Goal: Task Accomplishment & Management: Complete application form

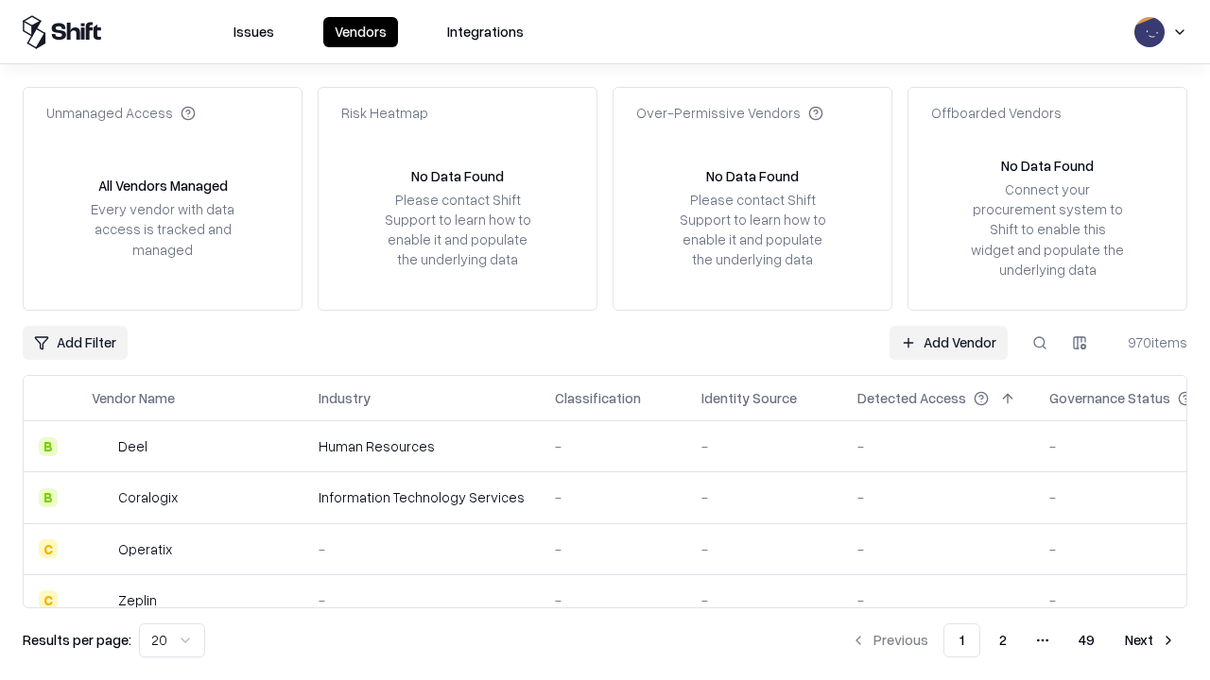
click at [948, 342] on link "Add Vendor" at bounding box center [948, 343] width 118 height 34
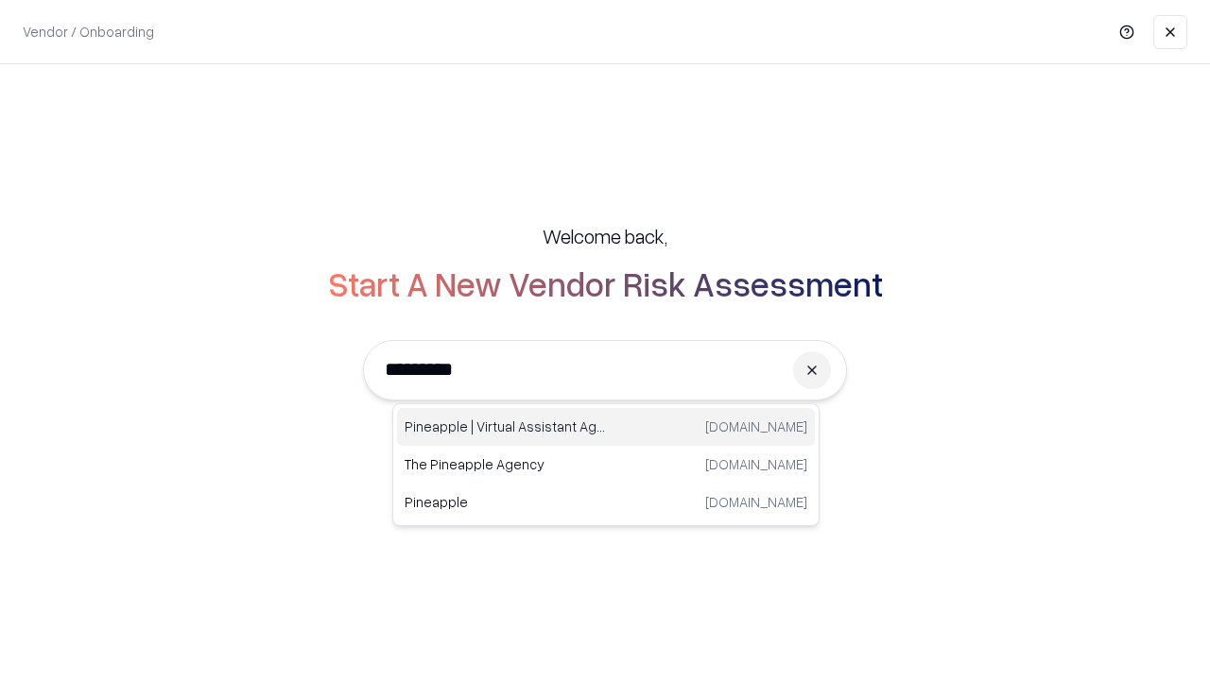
click at [606, 427] on div "Pineapple | Virtual Assistant Agency [DOMAIN_NAME]" at bounding box center [606, 427] width 418 height 38
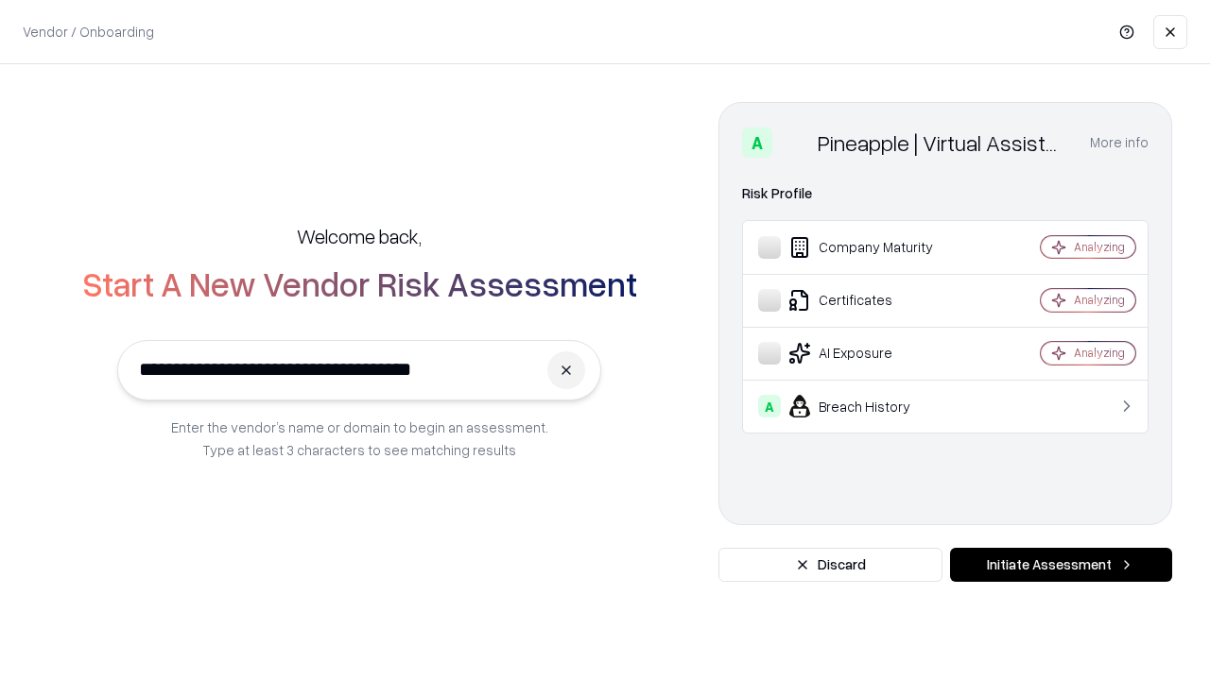
type input "**********"
click at [1060, 565] on button "Initiate Assessment" at bounding box center [1061, 565] width 222 height 34
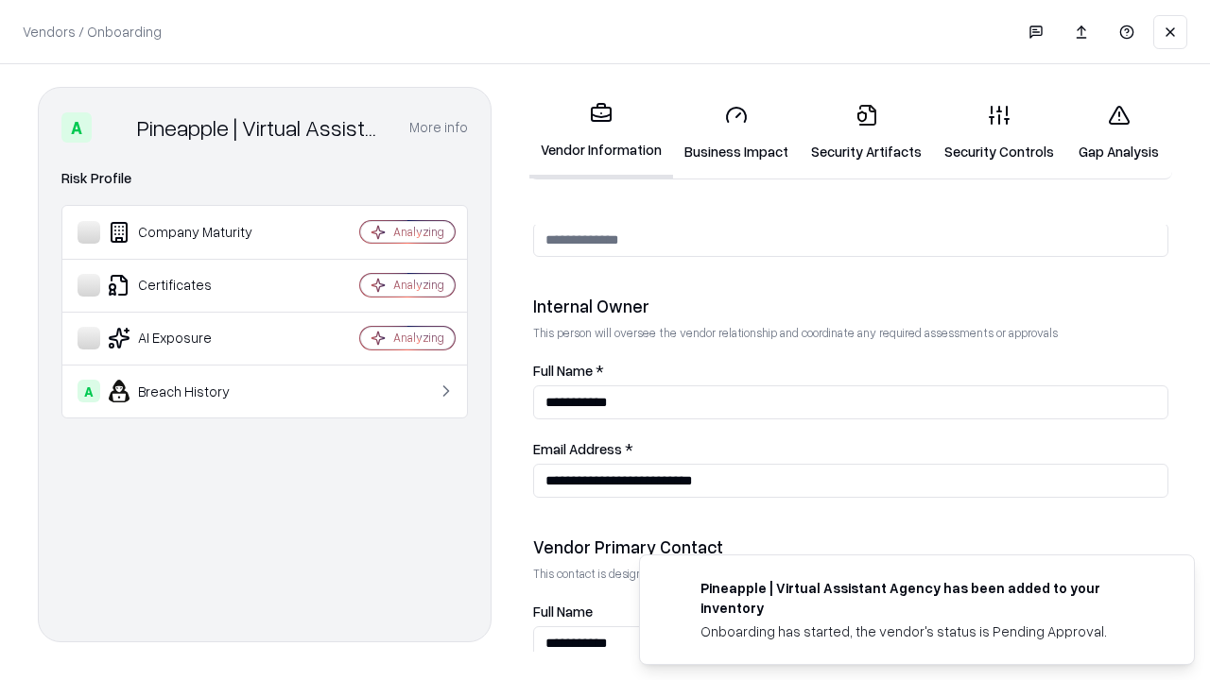
scroll to position [979, 0]
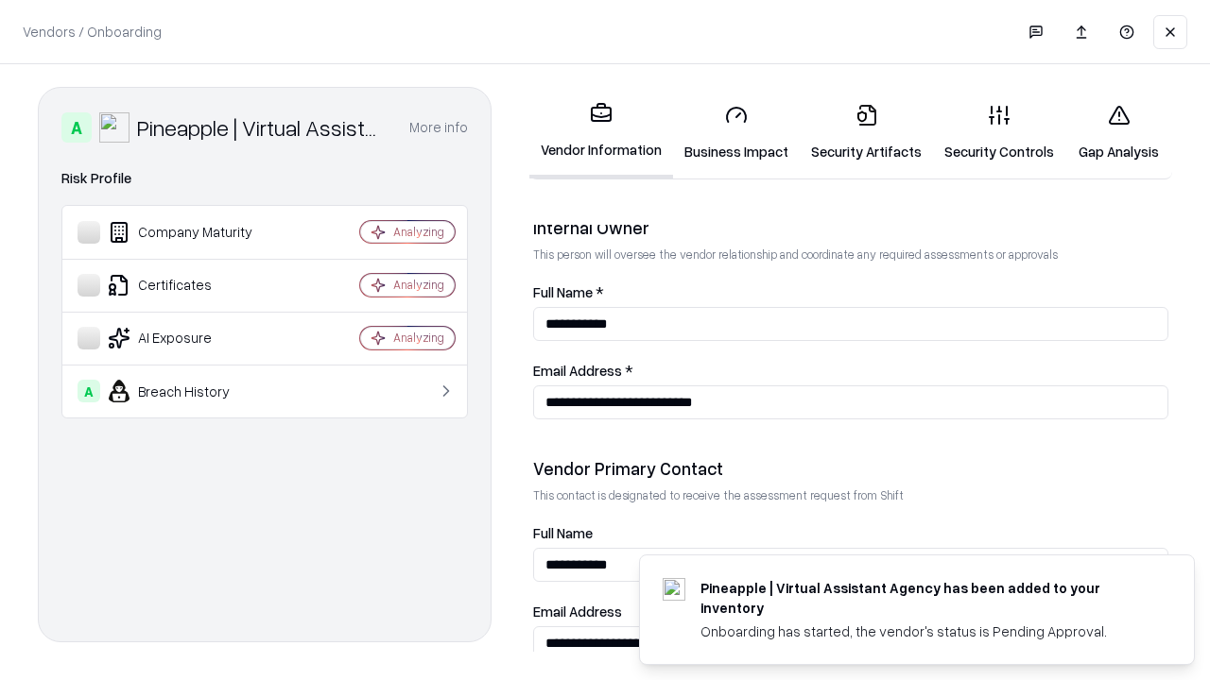
click at [866, 132] on link "Security Artifacts" at bounding box center [866, 133] width 133 height 88
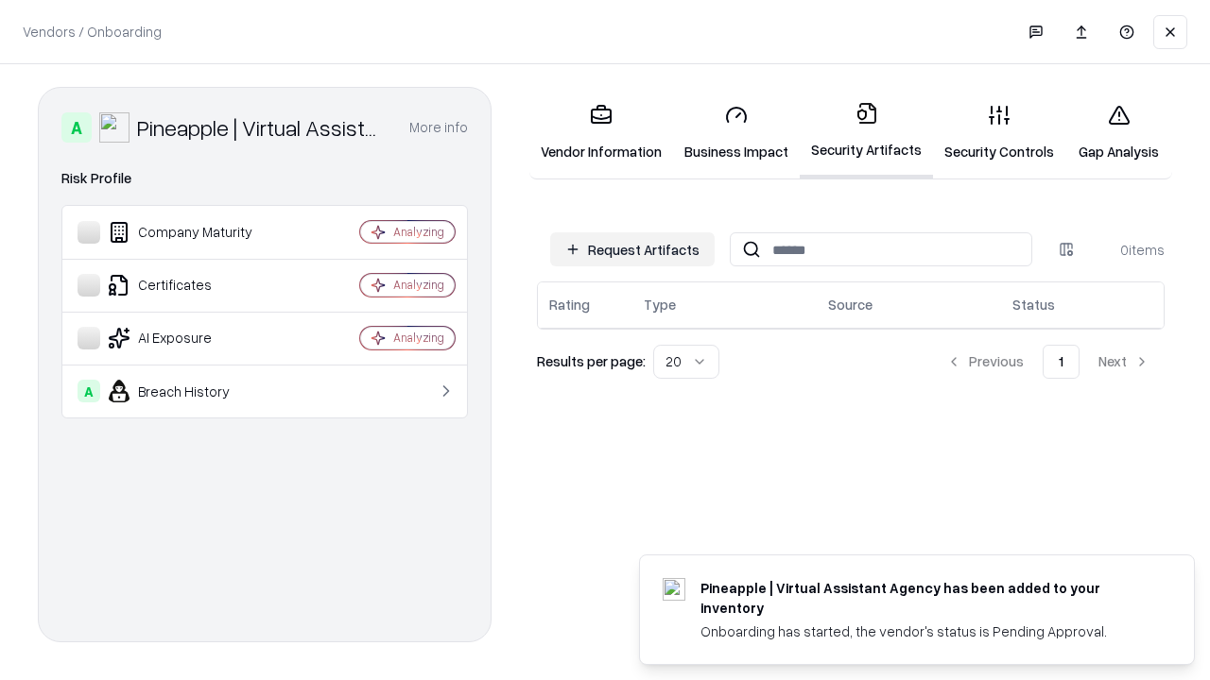
click at [632, 249] on button "Request Artifacts" at bounding box center [632, 249] width 164 height 34
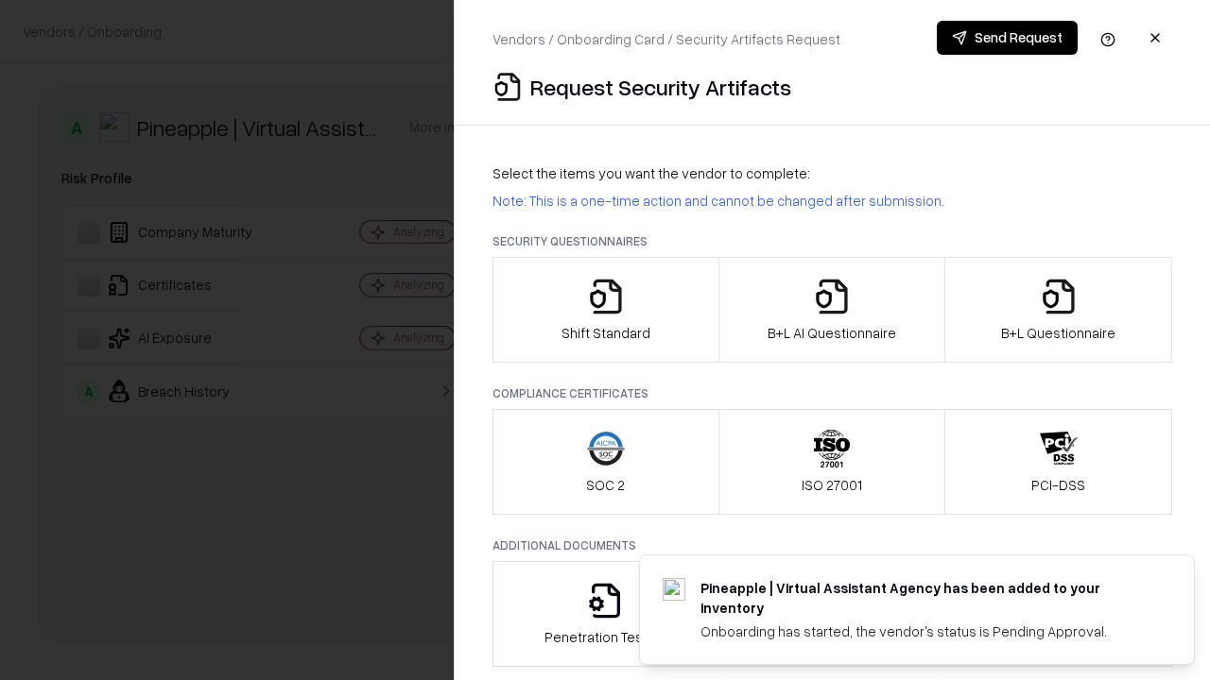
click at [1057, 310] on icon "button" at bounding box center [1059, 297] width 38 height 38
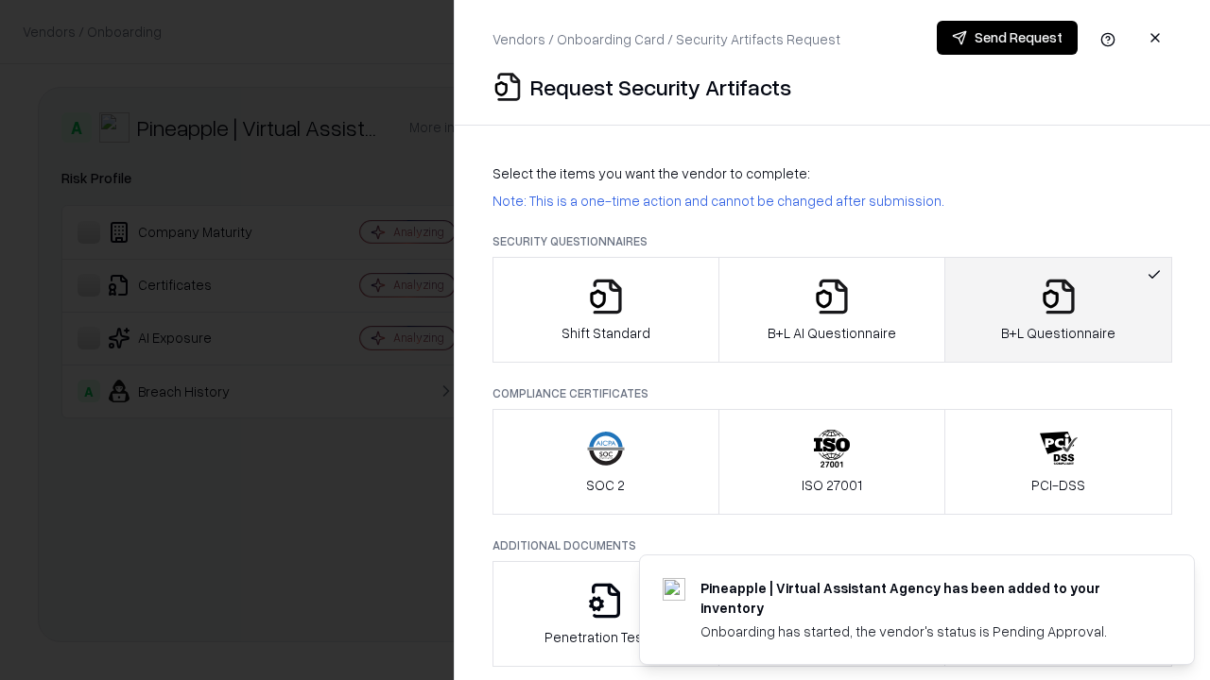
click at [831, 310] on icon "button" at bounding box center [832, 297] width 38 height 38
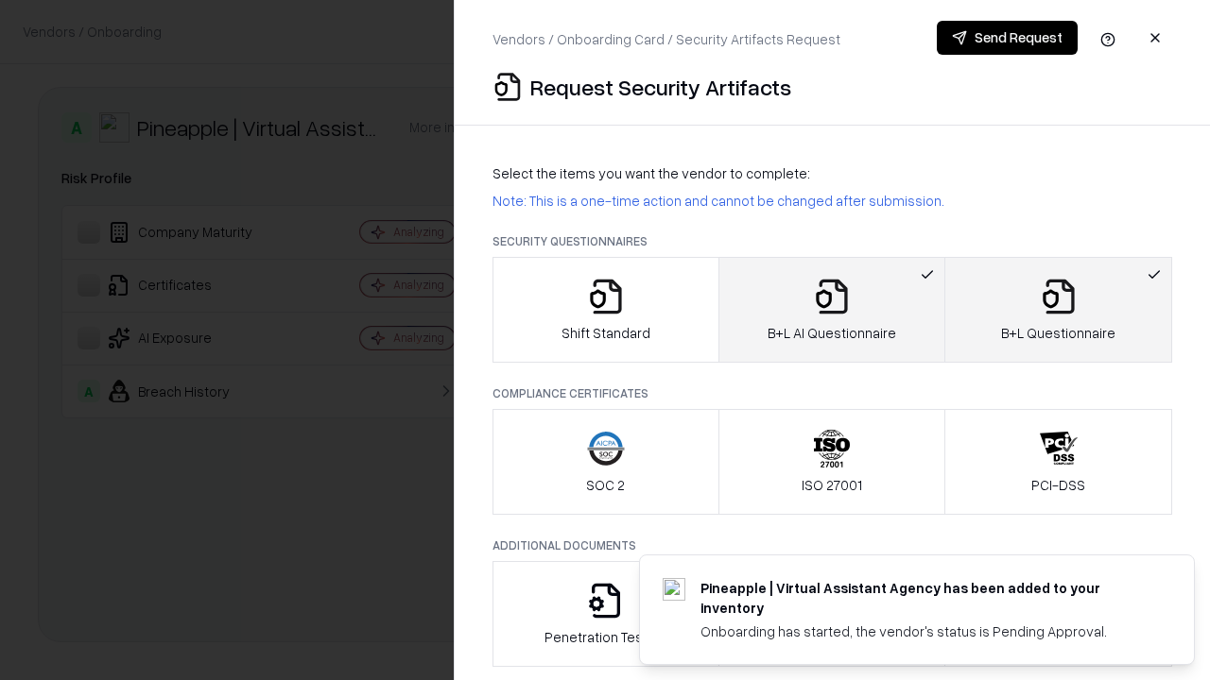
click at [1006, 38] on button "Send Request" at bounding box center [1007, 38] width 141 height 34
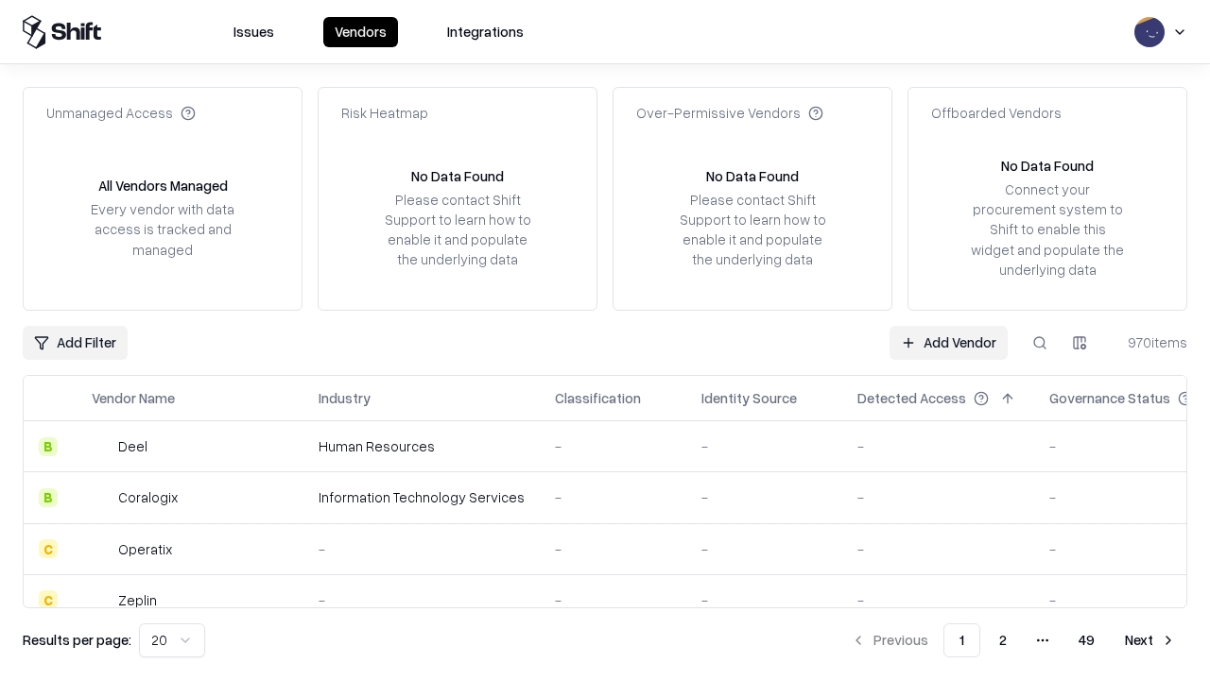
click at [1040, 342] on button at bounding box center [1040, 343] width 34 height 34
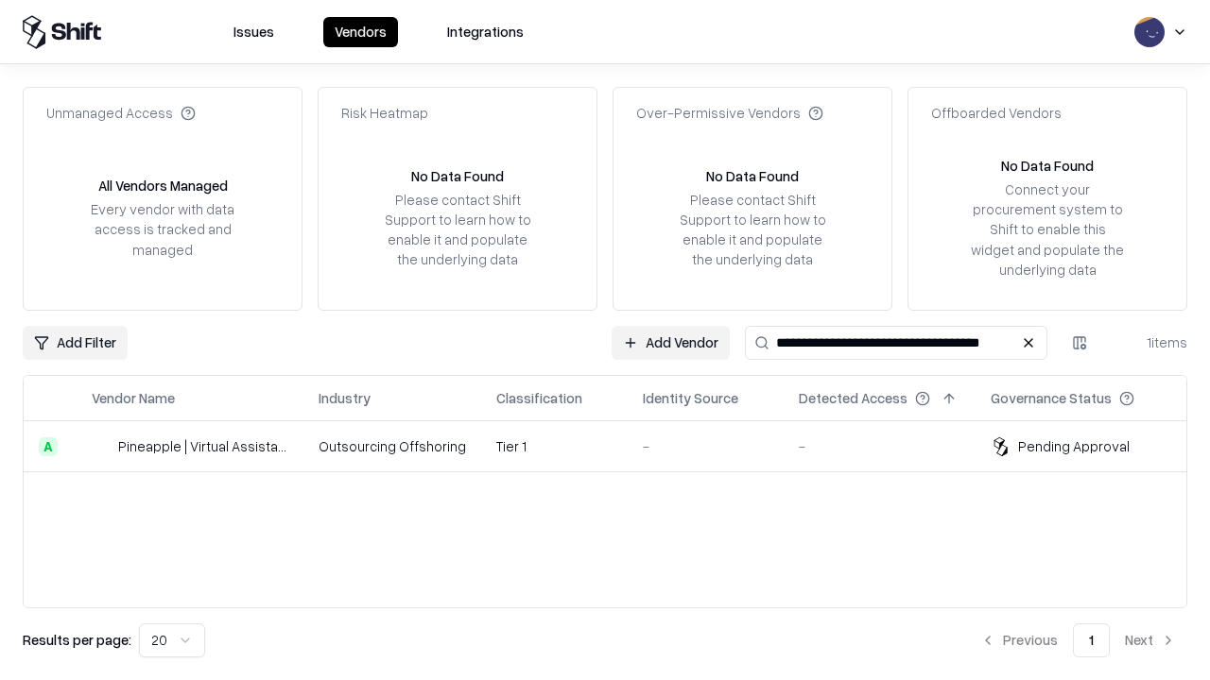
type input "**********"
click at [616, 446] on td "Tier 1" at bounding box center [554, 446] width 146 height 51
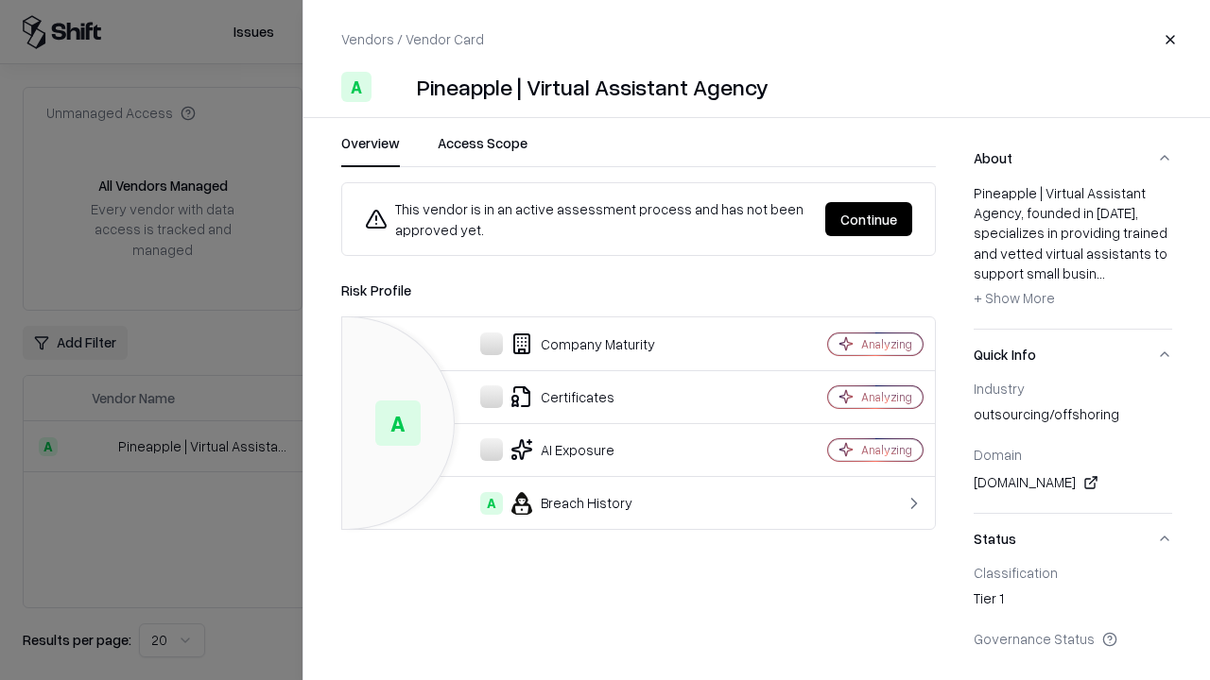
click at [868, 219] on button "Continue" at bounding box center [868, 219] width 87 height 34
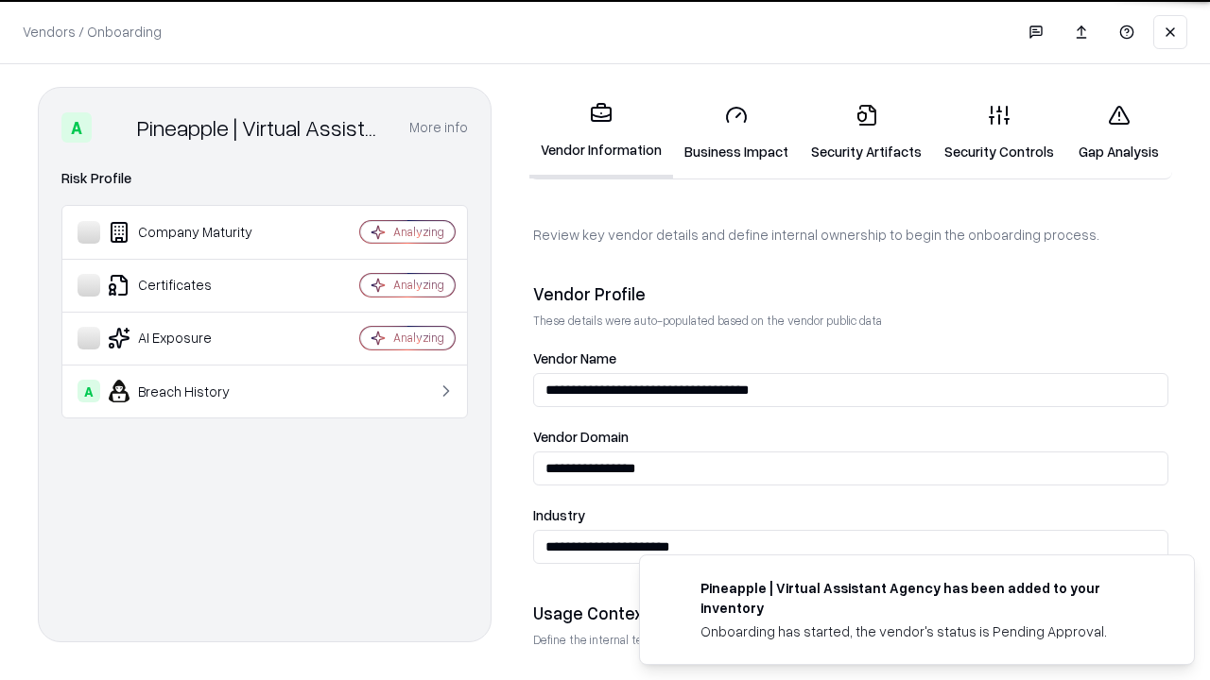
click at [866, 132] on link "Security Artifacts" at bounding box center [866, 133] width 133 height 88
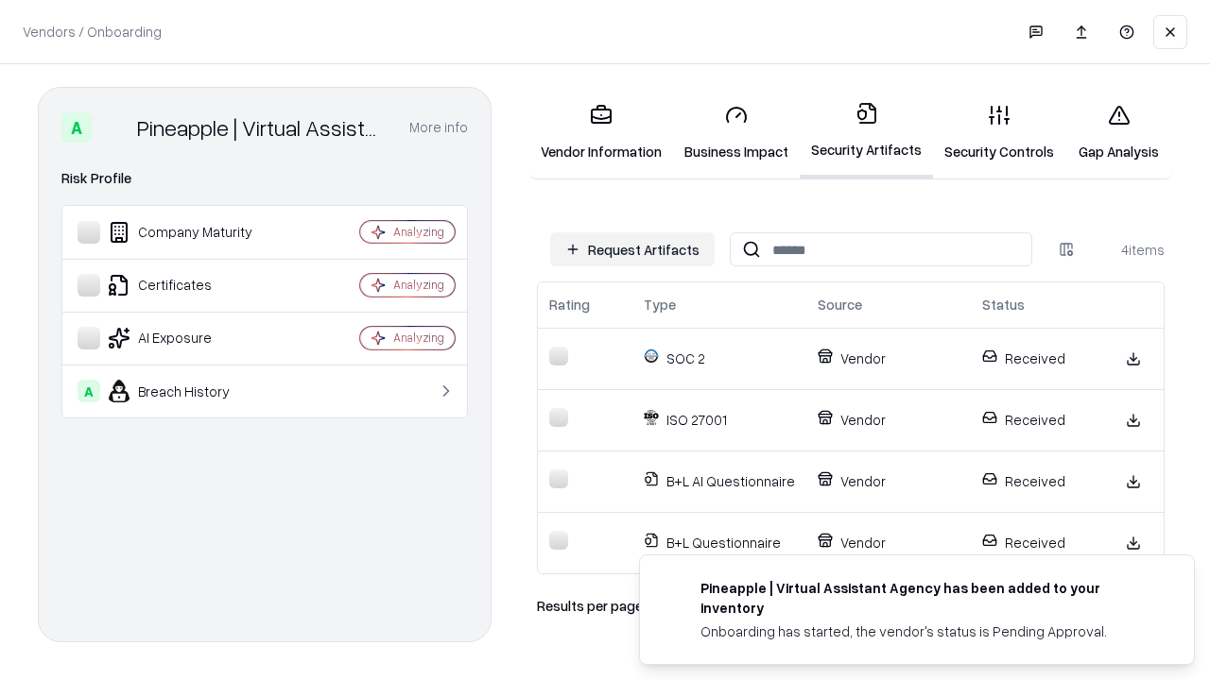
click at [1118, 132] on link "Gap Analysis" at bounding box center [1118, 133] width 107 height 88
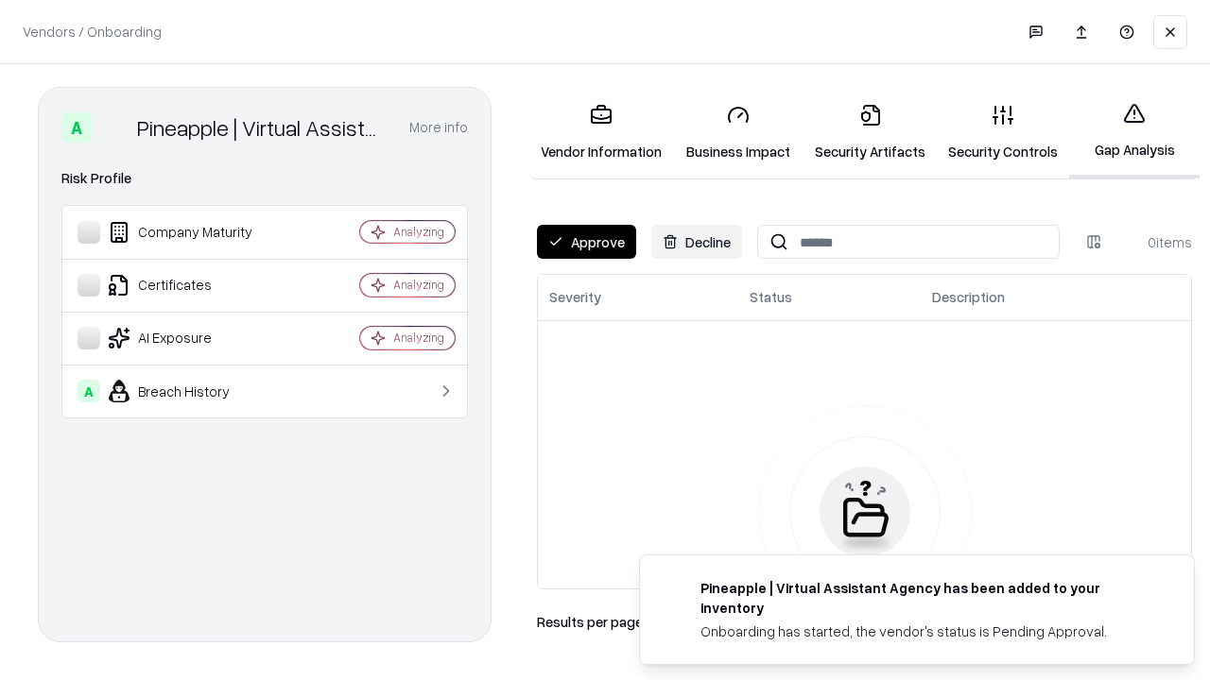
click at [586, 242] on button "Approve" at bounding box center [586, 242] width 99 height 34
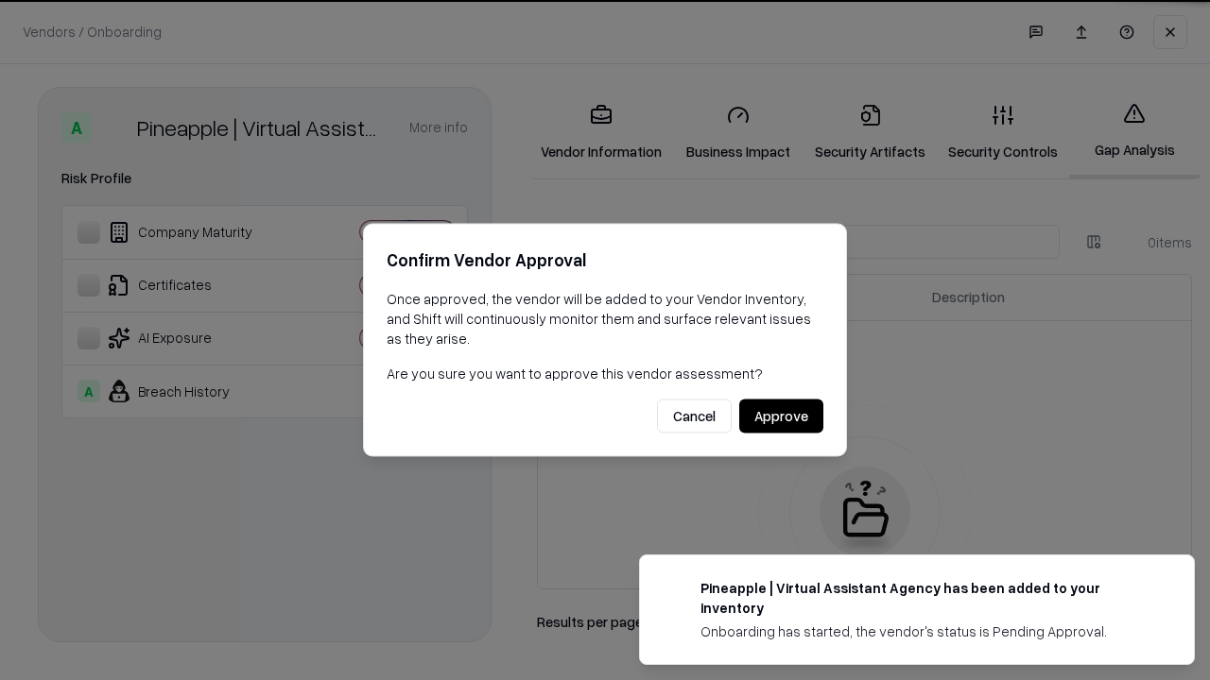
click at [781, 416] on button "Approve" at bounding box center [781, 417] width 84 height 34
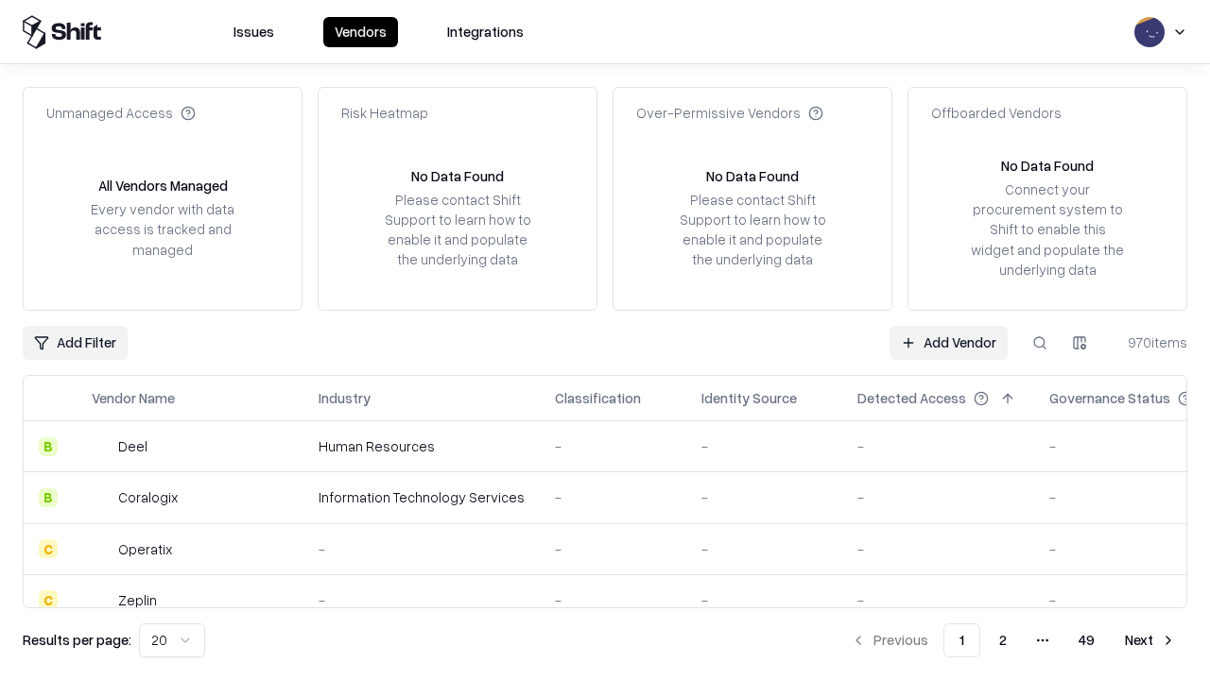
type input "**********"
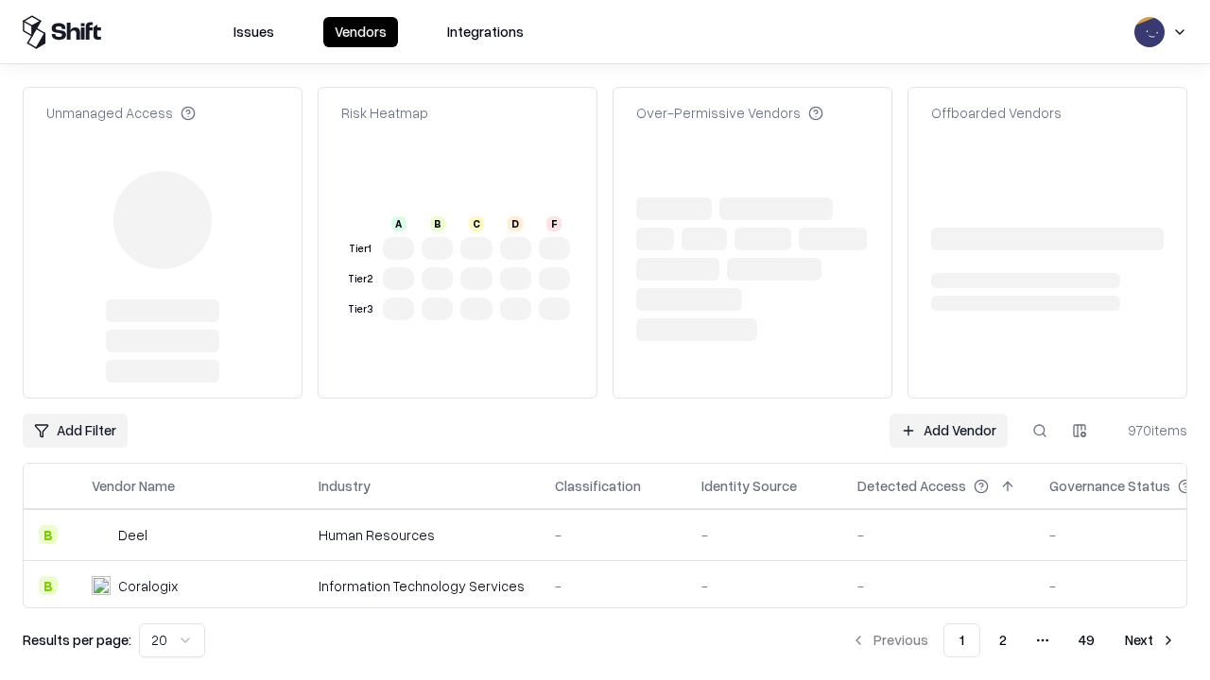
click at [948, 414] on link "Add Vendor" at bounding box center [948, 431] width 118 height 34
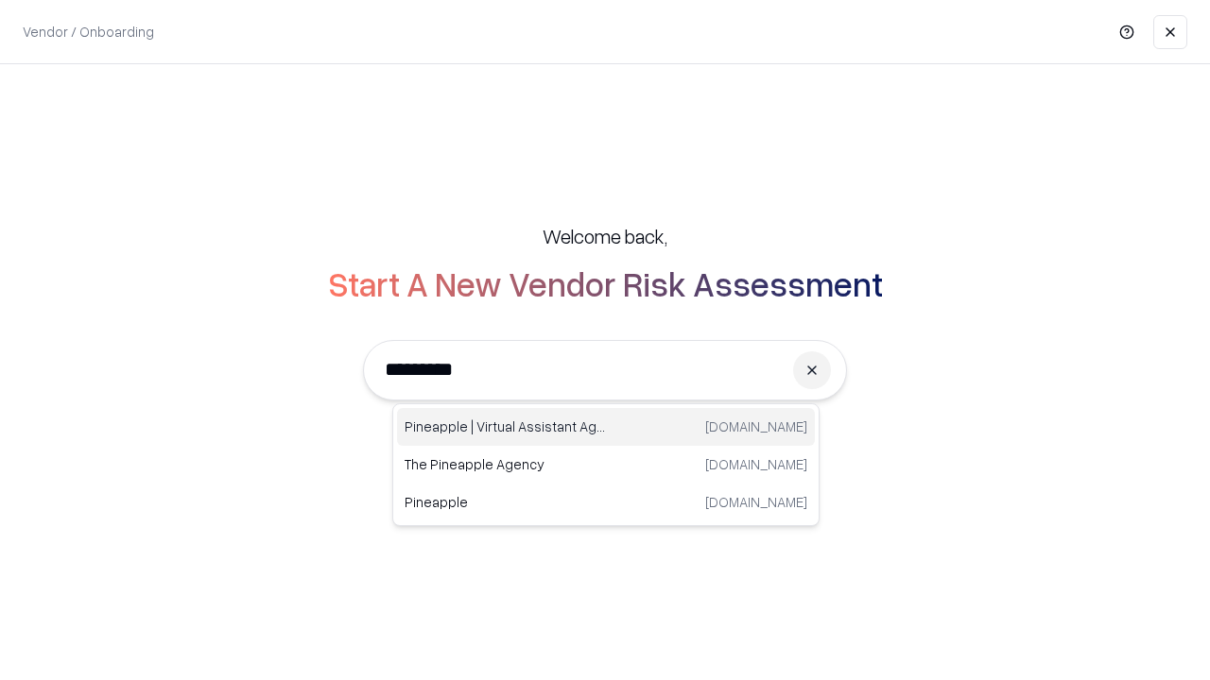
click at [606, 427] on div "Pineapple | Virtual Assistant Agency [DOMAIN_NAME]" at bounding box center [606, 427] width 418 height 38
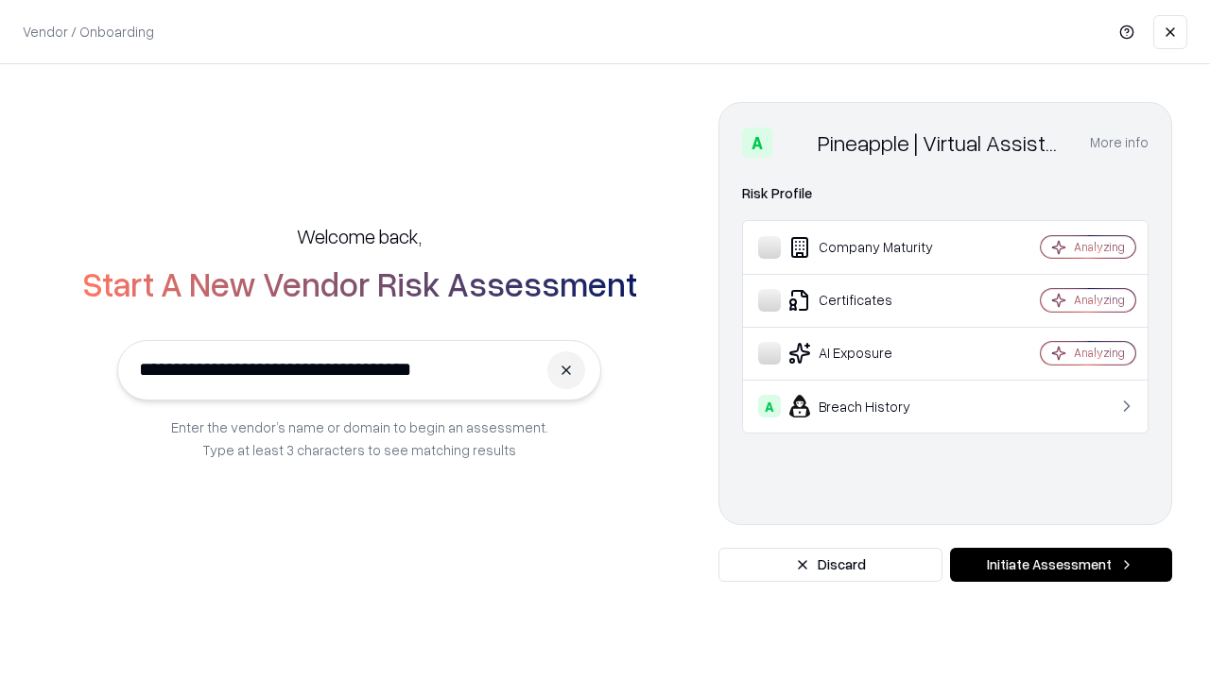
type input "**********"
click at [1060, 565] on button "Initiate Assessment" at bounding box center [1061, 565] width 222 height 34
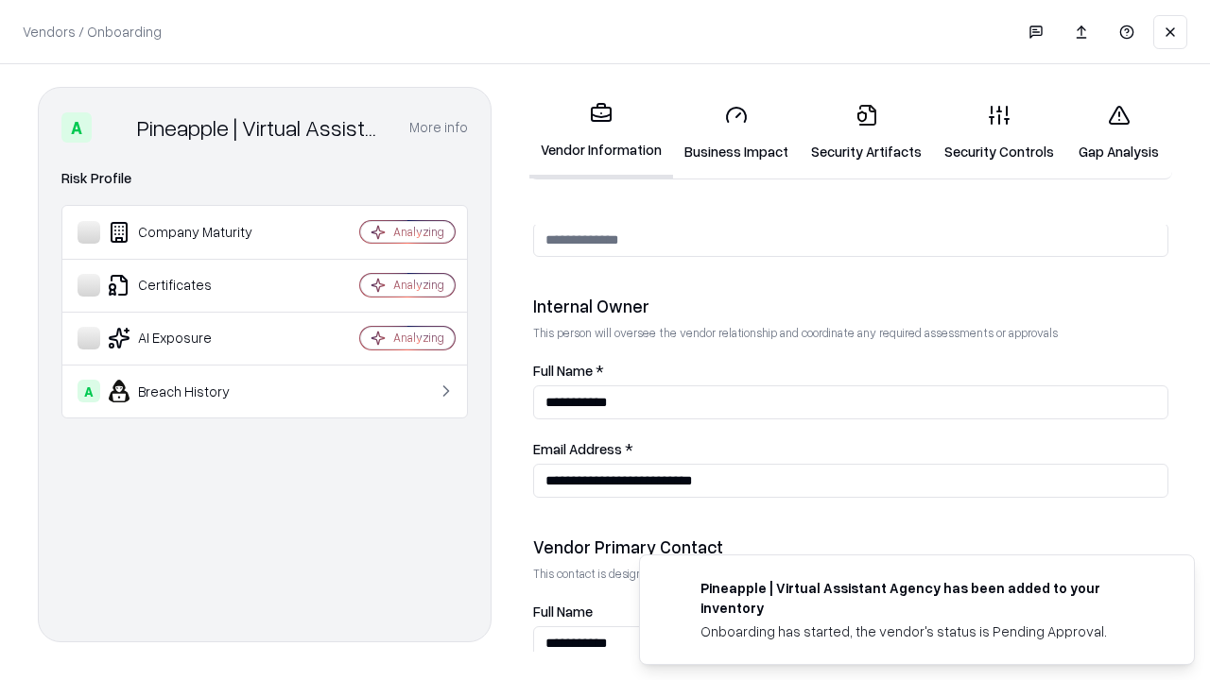
scroll to position [979, 0]
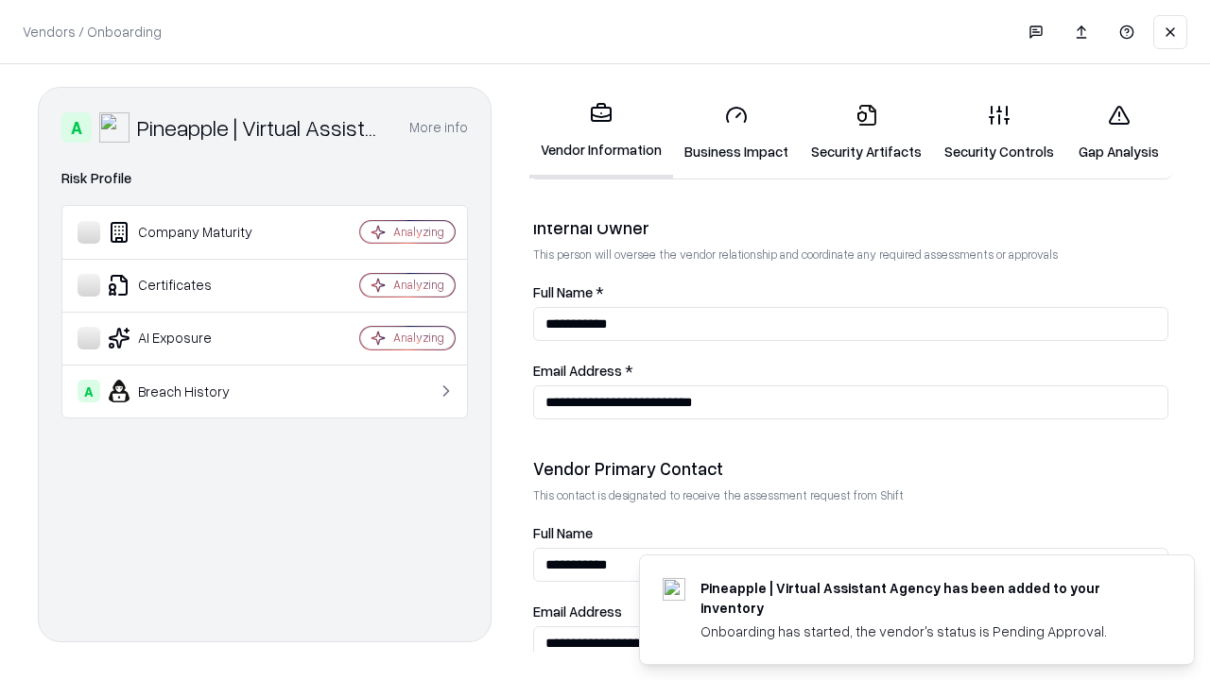
click at [1118, 132] on link "Gap Analysis" at bounding box center [1118, 133] width 107 height 88
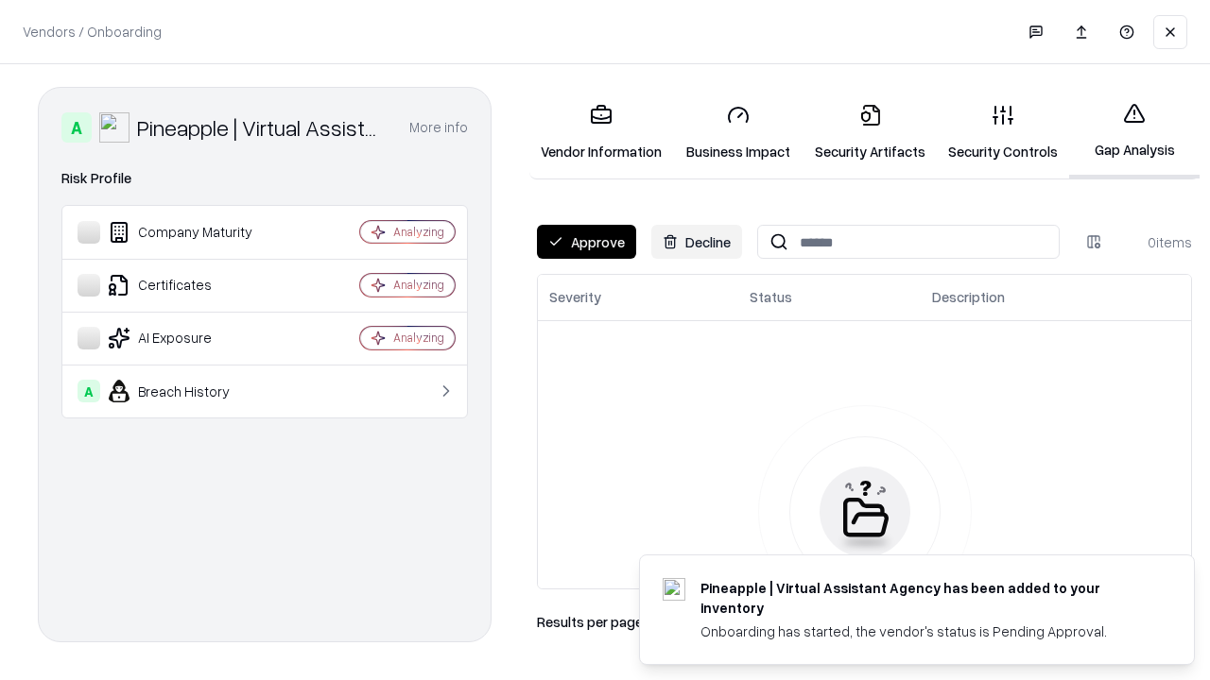
click at [586, 242] on button "Approve" at bounding box center [586, 242] width 99 height 34
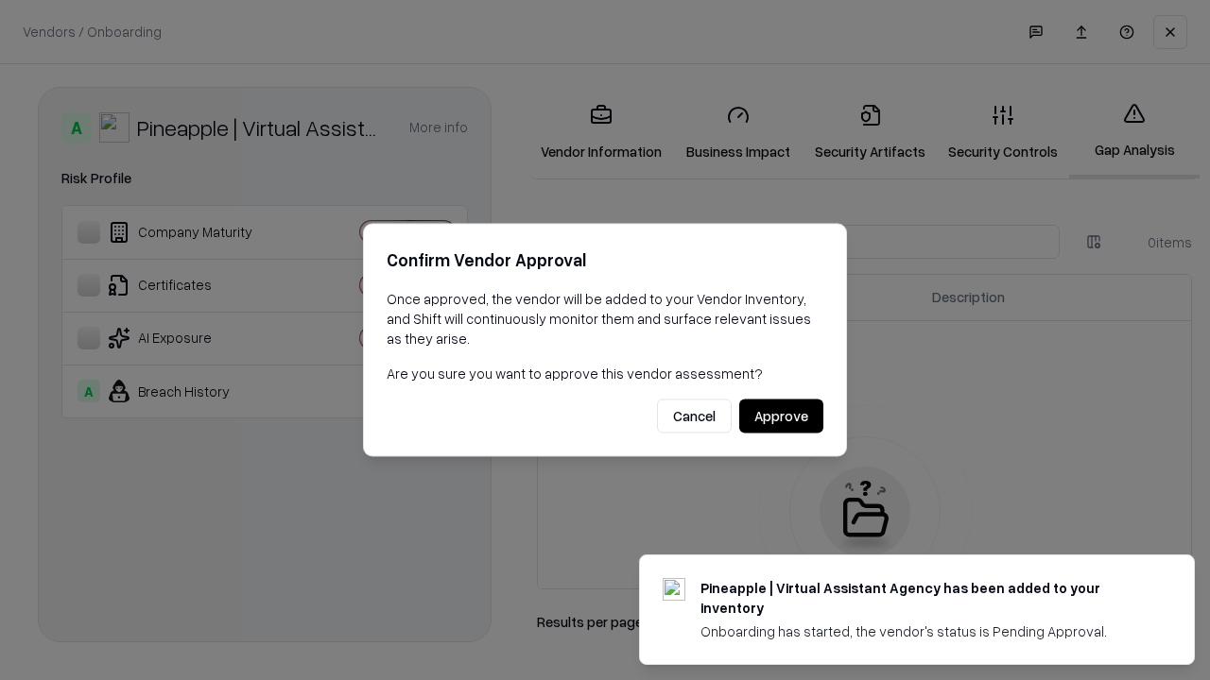
click at [781, 416] on button "Approve" at bounding box center [781, 417] width 84 height 34
